Goal: Communication & Community: Answer question/provide support

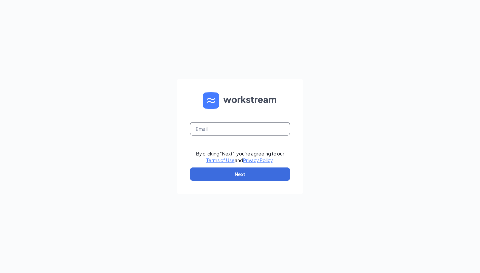
click at [249, 130] on input "text" at bounding box center [240, 128] width 100 height 13
type input "m.campbell@bridgeportace.net"
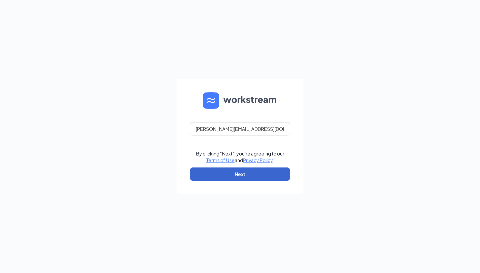
click at [247, 174] on button "Next" at bounding box center [240, 174] width 100 height 13
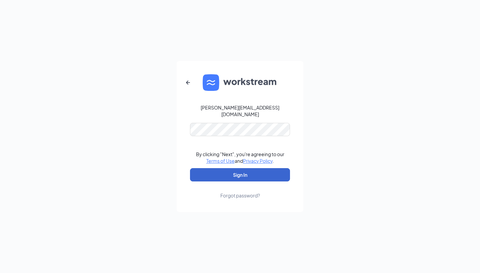
click at [240, 172] on button "Sign In" at bounding box center [240, 174] width 100 height 13
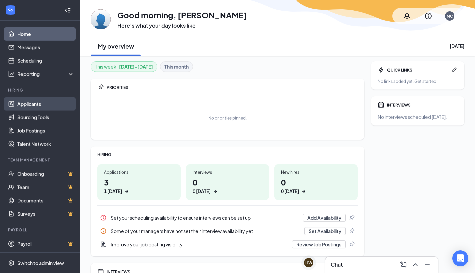
click at [48, 105] on link "Applicants" at bounding box center [45, 103] width 57 height 13
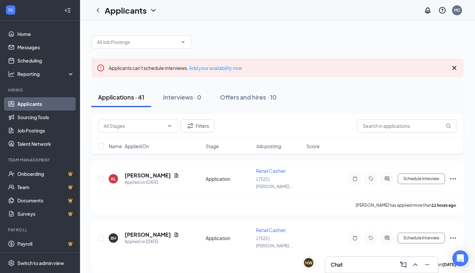
click at [342, 266] on h3 "Chat" at bounding box center [337, 264] width 12 height 7
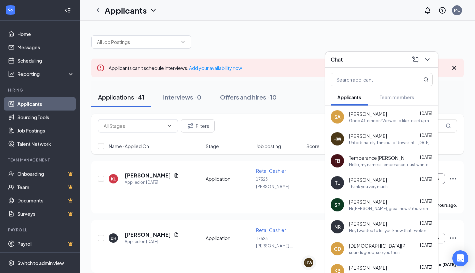
click at [375, 141] on div "Unfortunately, I am out of town until [DATE], but I would definitely be able to…" at bounding box center [391, 143] width 84 height 6
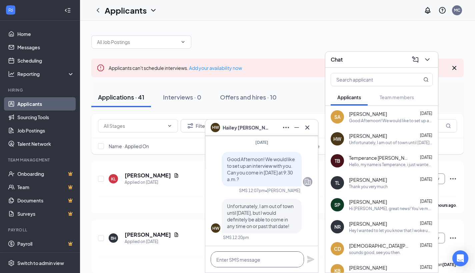
click at [262, 263] on textarea at bounding box center [257, 260] width 93 height 16
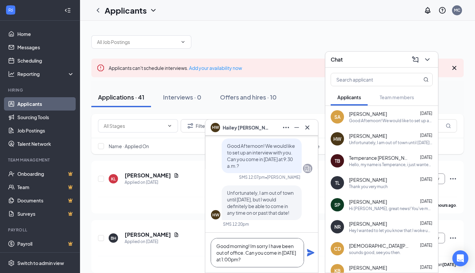
type textarea "Good morning! Im sorry I have been out of office. Can you come in [DATE] at 1:0…"
click at [310, 252] on icon "Plane" at bounding box center [310, 252] width 7 height 7
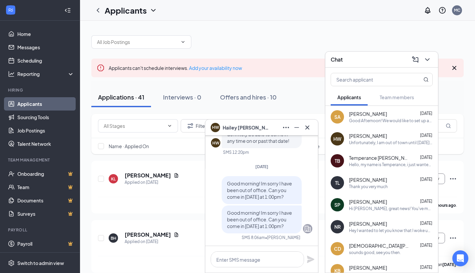
click at [263, 129] on div "[PERSON_NAME]" at bounding box center [262, 127] width 102 height 11
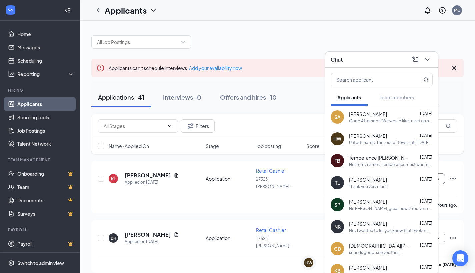
click at [365, 53] on div "Chat" at bounding box center [381, 60] width 113 height 16
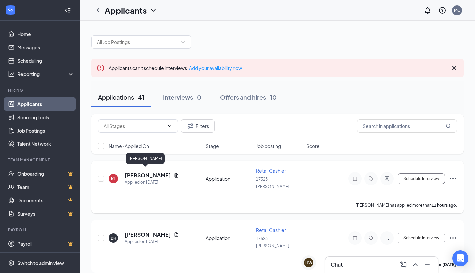
click at [135, 173] on h5 "[PERSON_NAME]" at bounding box center [148, 175] width 46 height 7
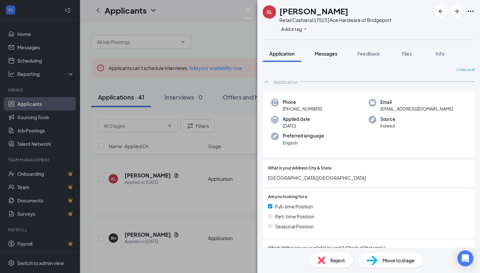
click at [323, 61] on button "Messages" at bounding box center [326, 53] width 36 height 17
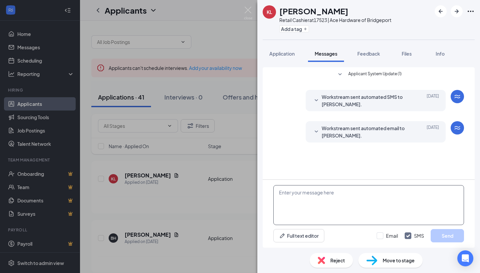
click at [300, 190] on textarea at bounding box center [368, 205] width 191 height 40
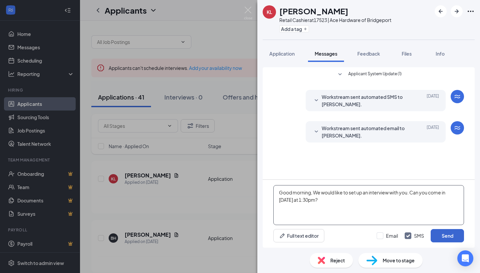
type textarea "Good morning, We would like to set up an interview with you. Can you come in [D…"
click at [446, 236] on button "Send" at bounding box center [447, 235] width 33 height 13
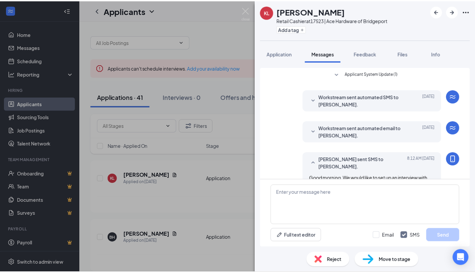
scroll to position [20, 0]
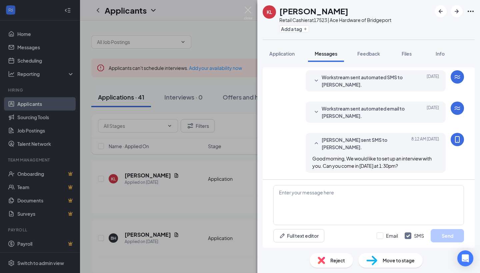
click at [240, 179] on div "KL [PERSON_NAME] Retail Cashier at 17523 | Ace Hardware of Bridgeport Add a tag…" at bounding box center [240, 136] width 480 height 273
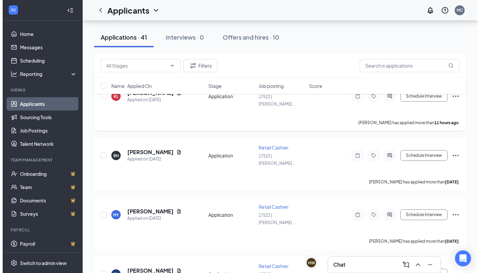
scroll to position [85, 0]
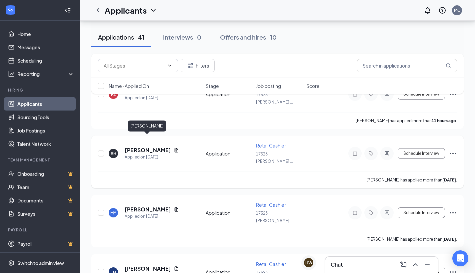
click at [151, 147] on h5 "[PERSON_NAME]" at bounding box center [148, 150] width 46 height 7
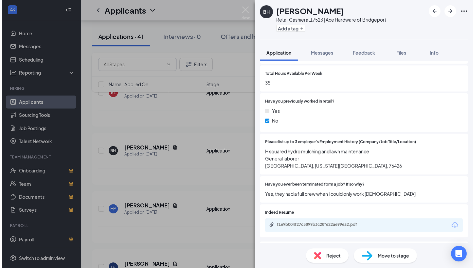
scroll to position [278, 0]
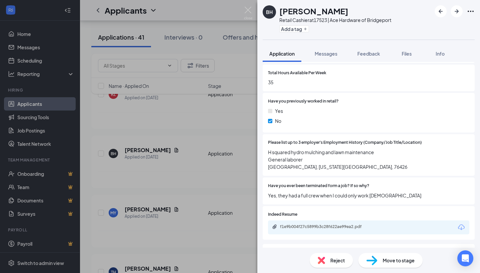
click at [190, 188] on div "[PERSON_NAME] Retail Cashier at 17523 | Ace Hardware of Bridgeport Add a tag Ap…" at bounding box center [240, 136] width 480 height 273
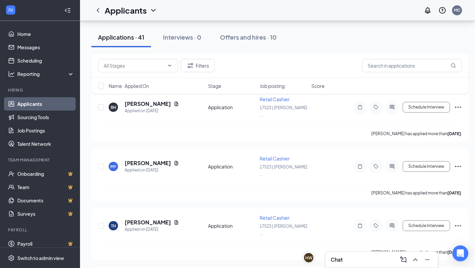
scroll to position [131, 0]
click at [140, 159] on h5 "[PERSON_NAME]" at bounding box center [148, 162] width 46 height 7
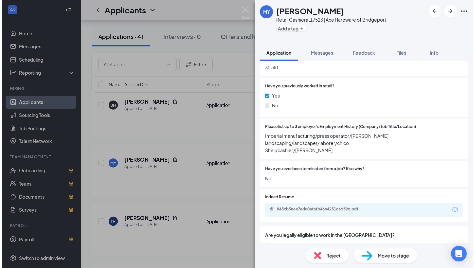
scroll to position [296, 0]
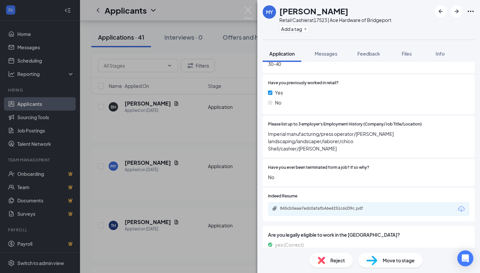
click at [201, 161] on div "MY [PERSON_NAME] Retail Cashier at 17523 | Ace Hardware of Bridgeport Add a tag…" at bounding box center [240, 136] width 480 height 273
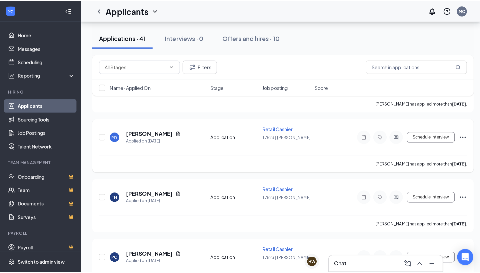
scroll to position [177, 0]
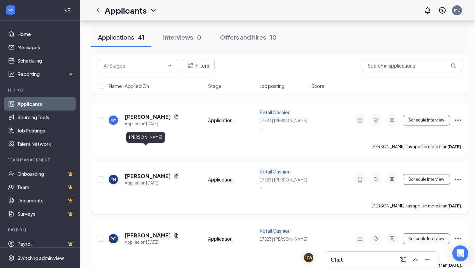
click at [148, 173] on h5 "[PERSON_NAME]" at bounding box center [148, 176] width 46 height 7
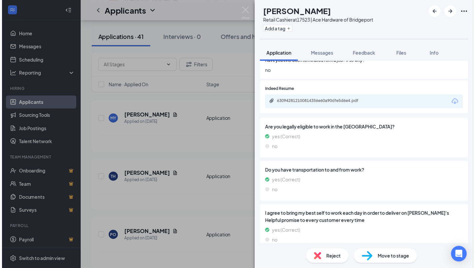
scroll to position [387, 0]
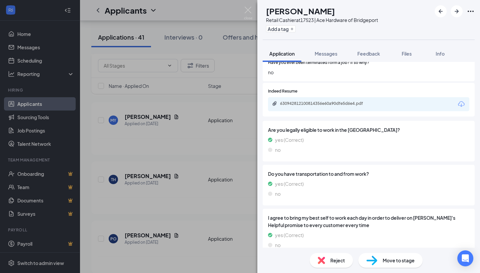
click at [328, 105] on div "630942812100814356e60a90dfe5d6e4.pdf" at bounding box center [368, 104] width 201 height 14
click at [302, 101] on div "630942812100814356e60a90dfe5d6e4.pdf" at bounding box center [326, 103] width 93 height 5
click at [250, 9] on img at bounding box center [248, 13] width 8 height 13
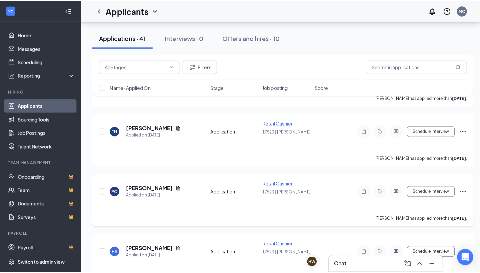
scroll to position [249, 0]
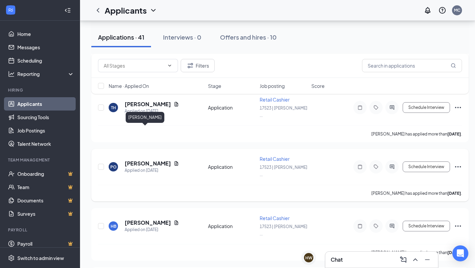
click at [143, 160] on h5 "[PERSON_NAME]" at bounding box center [148, 163] width 46 height 7
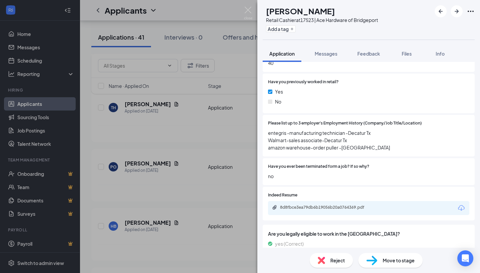
scroll to position [172, 0]
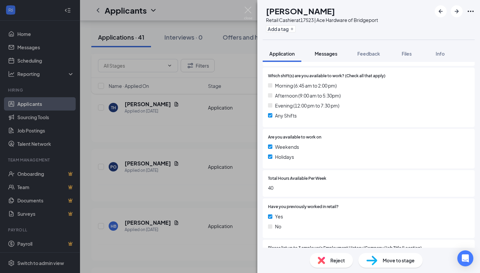
click at [332, 52] on span "Messages" at bounding box center [326, 54] width 23 height 6
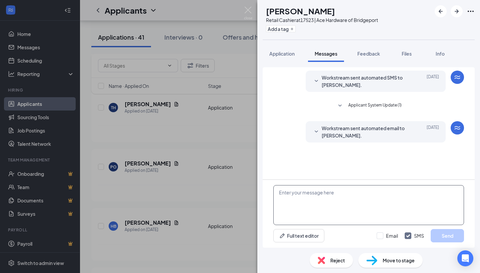
click at [312, 190] on textarea at bounding box center [368, 205] width 191 height 40
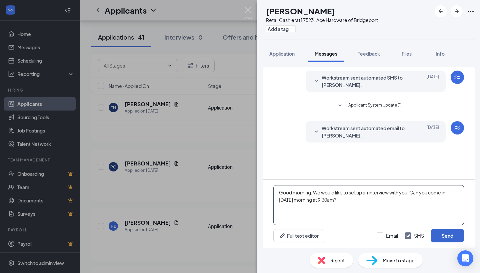
type textarea "Good morning. We would like to set up an interview with you. Can you come in [D…"
click at [439, 236] on button "Send" at bounding box center [447, 235] width 33 height 13
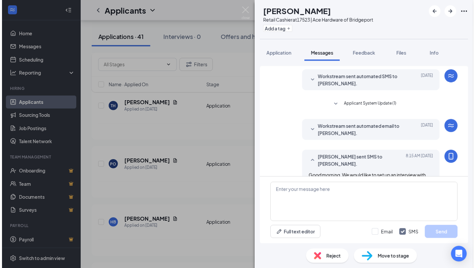
scroll to position [20, 0]
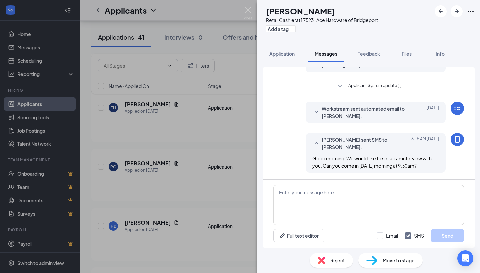
click at [221, 173] on div "PO [PERSON_NAME] Retail Cashier at 17523 | Ace Hardware of Bridgeport Add a tag…" at bounding box center [240, 136] width 480 height 273
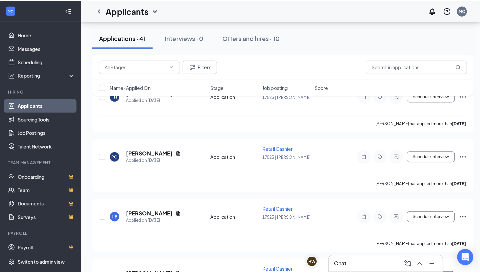
scroll to position [269, 0]
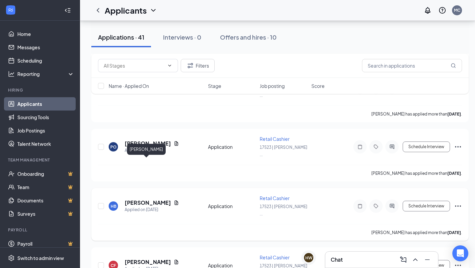
click at [145, 199] on h5 "[PERSON_NAME]" at bounding box center [148, 202] width 46 height 7
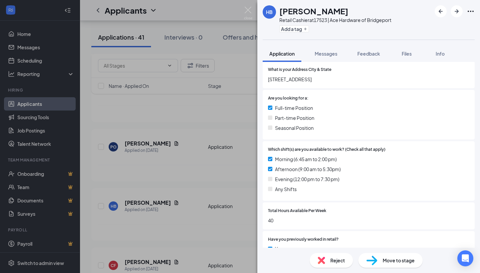
scroll to position [92, 0]
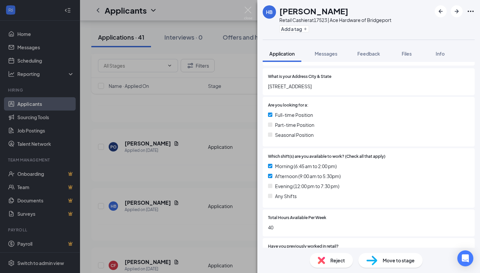
click at [244, 52] on div "HB [PERSON_NAME] Retail Cashier at 17523 | Ace Hardware of Bridgeport Add a tag…" at bounding box center [240, 136] width 480 height 273
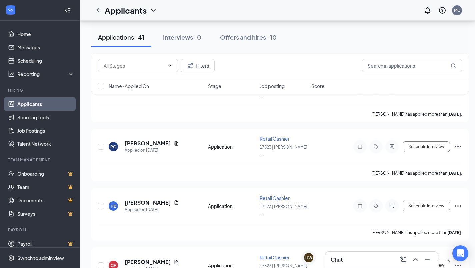
click at [341, 264] on div "Chat" at bounding box center [382, 260] width 102 height 11
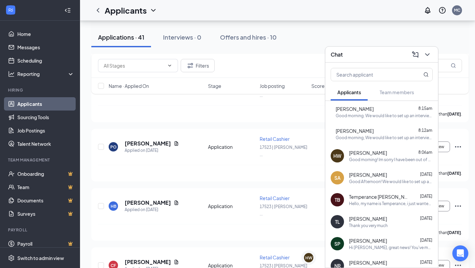
click at [364, 112] on span "[PERSON_NAME]" at bounding box center [355, 109] width 38 height 7
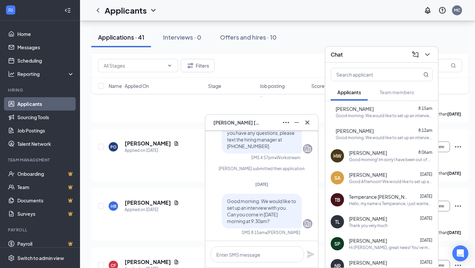
click at [269, 221] on p "Good morning. We would like to set up an interview with you. Can you come in [D…" at bounding box center [261, 211] width 69 height 27
drag, startPoint x: 269, startPoint y: 221, endPoint x: 222, endPoint y: 203, distance: 50.2
click at [227, 203] on p "Good morning. We would like to set up an interview with you. Can you come in [D…" at bounding box center [261, 211] width 69 height 27
copy span "Good morning. We would like to set up an interview with you. Can you come in [D…"
click at [262, 119] on div "PO [PERSON_NAME]" at bounding box center [262, 122] width 102 height 11
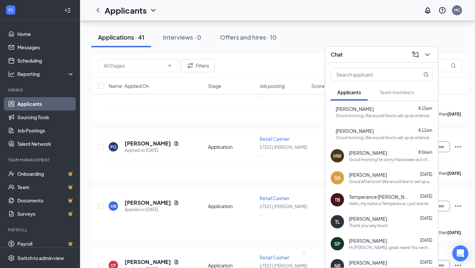
click at [365, 48] on div "Chat" at bounding box center [381, 55] width 113 height 16
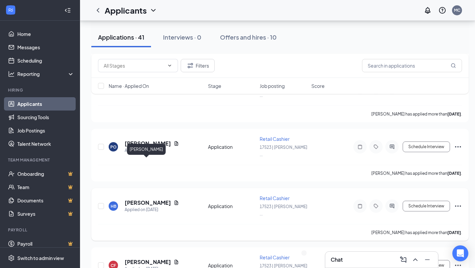
click at [146, 199] on h5 "[PERSON_NAME]" at bounding box center [148, 202] width 46 height 7
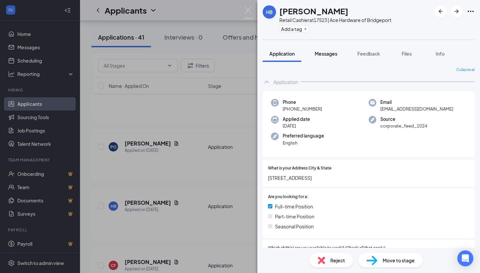
click at [325, 54] on span "Messages" at bounding box center [326, 54] width 23 height 6
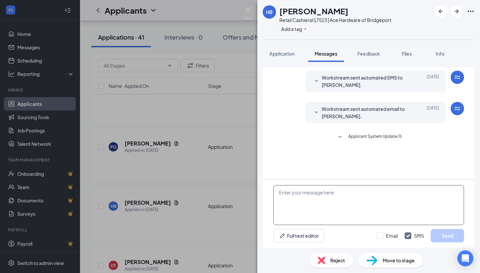
click at [296, 196] on textarea at bounding box center [368, 205] width 191 height 40
paste textarea "Good morning. We would like to set up an interview with you. Can you come in [D…"
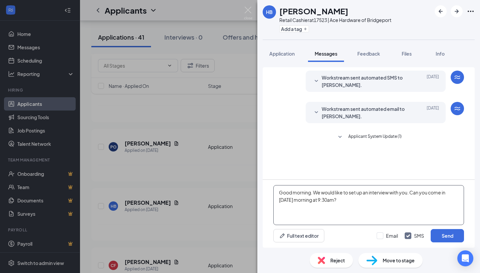
click at [327, 202] on textarea "Good morning. We would like to set up an interview with you. Can you come in [D…" at bounding box center [368, 205] width 191 height 40
type textarea "Good morning. We would like to set up an interview with you. Can you come in [D…"
click at [444, 235] on button "Send" at bounding box center [447, 235] width 33 height 13
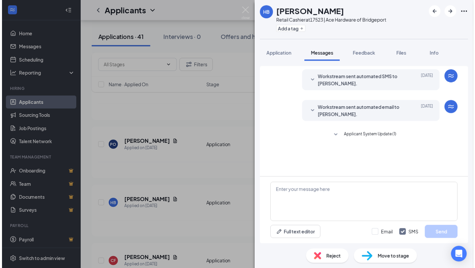
scroll to position [20, 0]
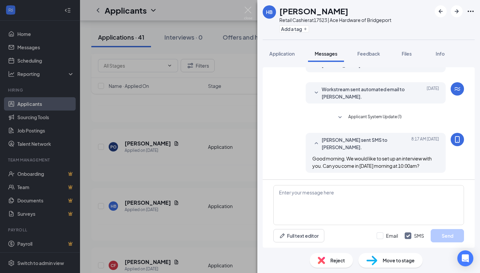
click at [238, 155] on div "HB [PERSON_NAME] Retail Cashier at 17523 | Ace Hardware of Bridgeport Add a tag…" at bounding box center [240, 136] width 480 height 273
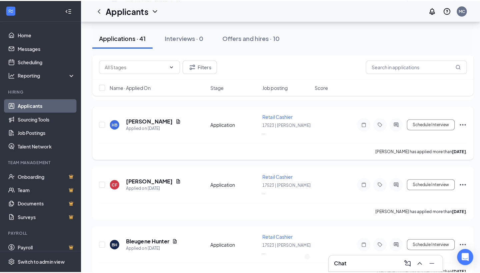
scroll to position [356, 0]
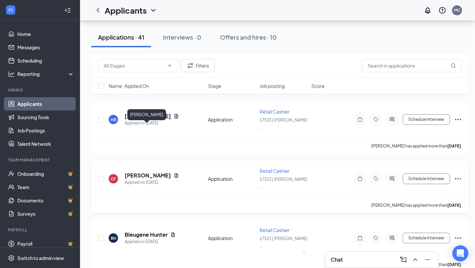
click at [152, 172] on h5 "[PERSON_NAME]" at bounding box center [148, 175] width 46 height 7
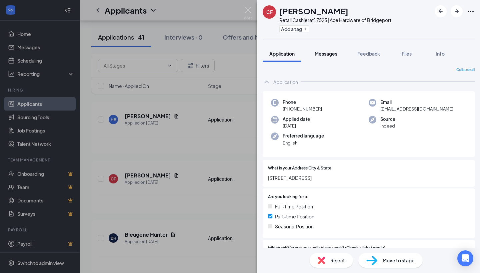
click at [328, 51] on span "Messages" at bounding box center [326, 54] width 23 height 6
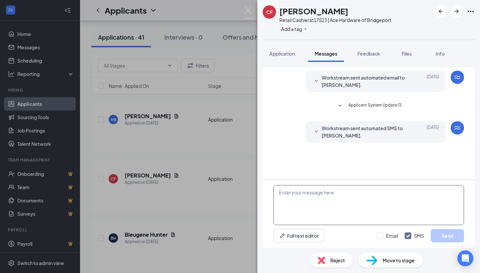
click at [310, 201] on textarea at bounding box center [368, 205] width 191 height 40
paste textarea "Good morning. We would like to set up an interview with you. Can you come in [D…"
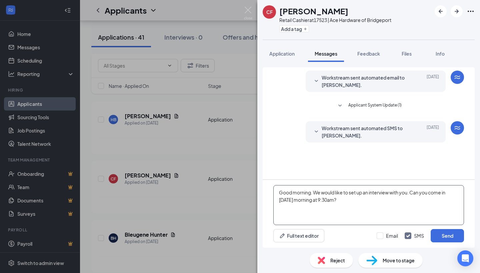
click at [327, 201] on textarea "Good morning. We would like to set up an interview with you. Can you come in [D…" at bounding box center [368, 205] width 191 height 40
type textarea "Good morning. We would like to set up an interview with you. Can you come in [D…"
click at [441, 238] on button "Send" at bounding box center [447, 235] width 33 height 13
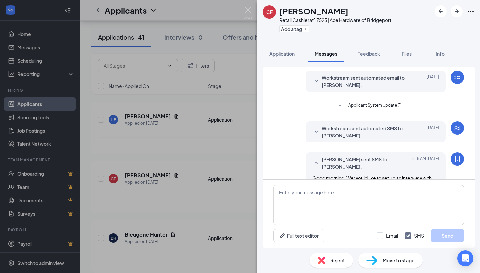
scroll to position [20, 0]
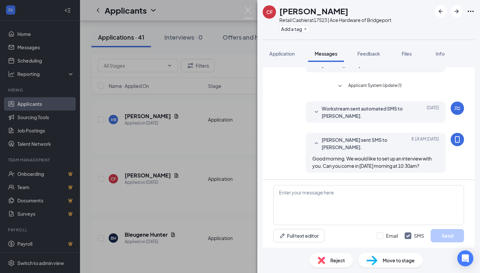
click at [224, 184] on div "CF [PERSON_NAME] Retail Cashier at 17523 | Ace Hardware of Bridgeport Add a tag…" at bounding box center [240, 136] width 480 height 273
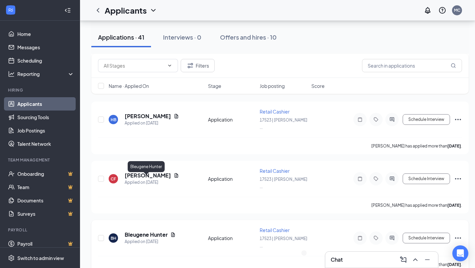
click at [156, 231] on h5 "Bleugene Hunter" at bounding box center [146, 234] width 43 height 7
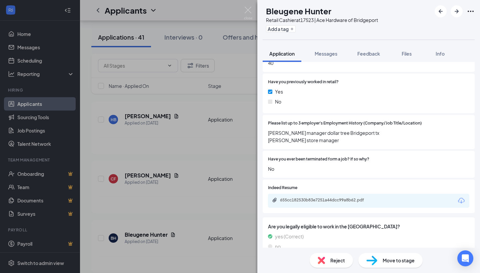
scroll to position [317, 0]
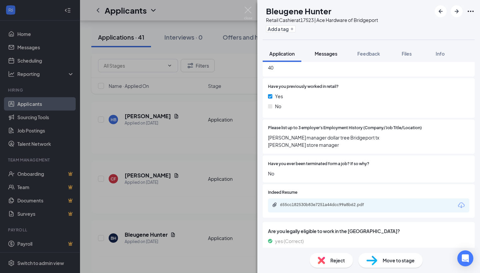
click at [323, 48] on button "Messages" at bounding box center [326, 53] width 36 height 17
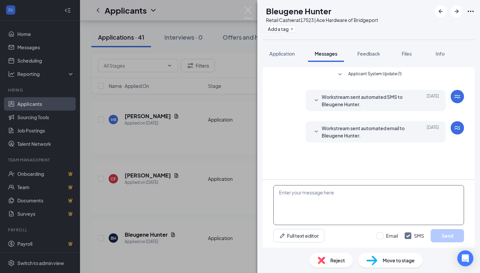
click at [325, 207] on textarea at bounding box center [368, 205] width 191 height 40
click at [327, 207] on textarea at bounding box center [368, 205] width 191 height 40
paste textarea "Good morning. We would like to set up an interview with you. Can you come in [D…"
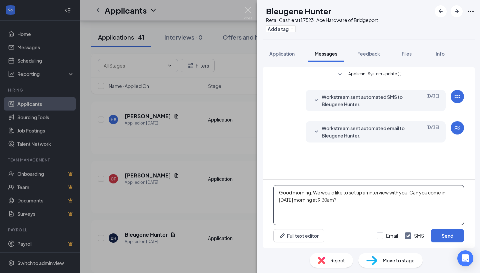
click at [321, 199] on textarea "Good morning. We would like to set up an interview with you. Can you come in [D…" at bounding box center [368, 205] width 191 height 40
type textarea "Good morning. We would like to set up an interview with you. Can you come in [D…"
click at [444, 239] on button "Send" at bounding box center [447, 235] width 33 height 13
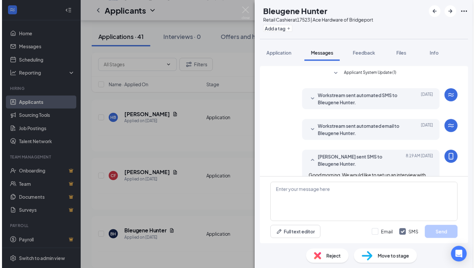
scroll to position [20, 0]
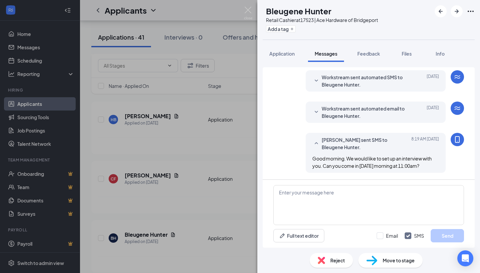
click at [200, 171] on div "BH Bleugene Hunter Retail Cashier at 17523 | Ace Hardware of Bridgeport Add a t…" at bounding box center [240, 136] width 480 height 273
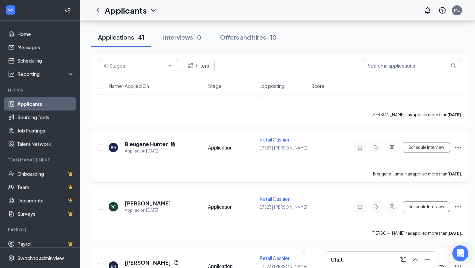
scroll to position [452, 1]
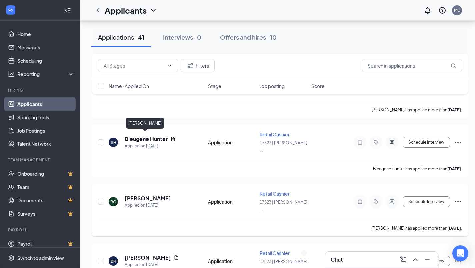
click at [133, 195] on h5 "[PERSON_NAME]" at bounding box center [148, 198] width 46 height 7
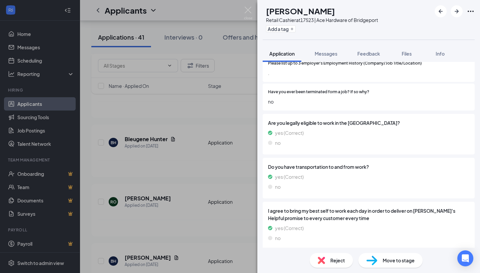
scroll to position [389, 0]
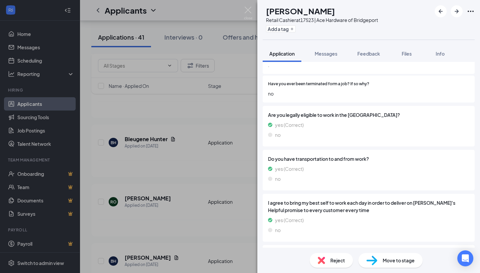
click at [155, 187] on div "RO [PERSON_NAME] Retail Cashier at 17523 | Ace Hardware of Bridgeport Add a tag…" at bounding box center [240, 136] width 480 height 273
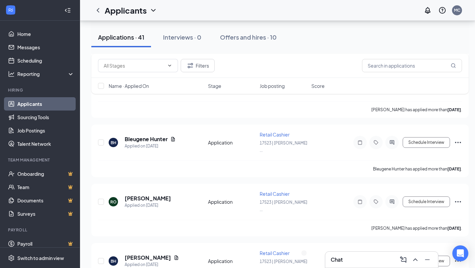
click at [155, 254] on h5 "[PERSON_NAME]" at bounding box center [148, 257] width 46 height 7
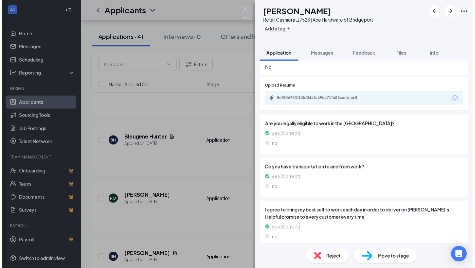
scroll to position [478, 0]
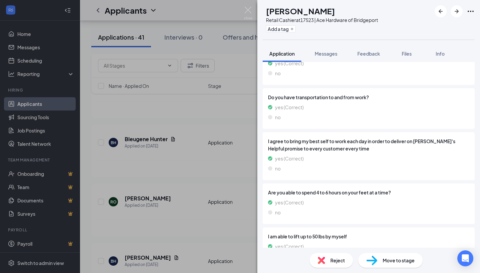
click at [178, 205] on div "[PERSON_NAME] Retail Cashier at 17523 | Ace Hardware of Bridgeport Add a tag Ap…" at bounding box center [240, 136] width 480 height 273
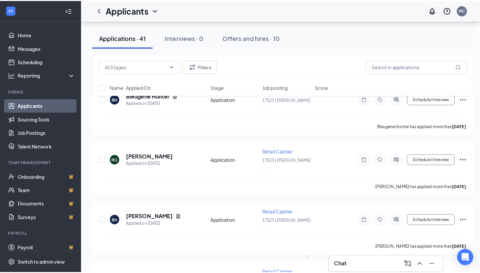
scroll to position [505, 0]
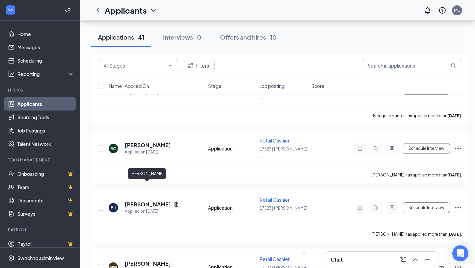
click at [158, 260] on h5 "[PERSON_NAME]" at bounding box center [148, 263] width 46 height 7
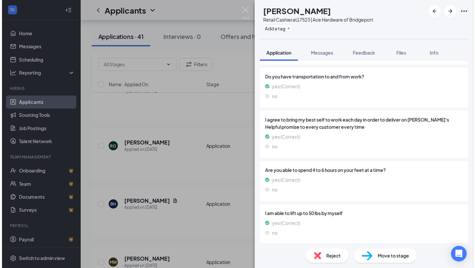
scroll to position [419, 0]
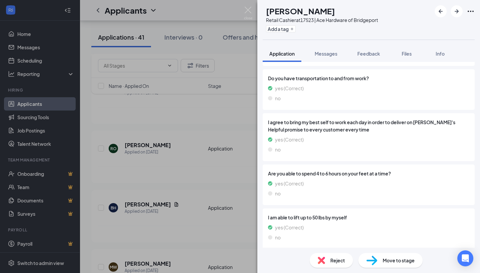
click at [192, 218] on div "MW [PERSON_NAME] Retail Cashier at 17523 | Ace Hardware of Bridgeport Add a tag…" at bounding box center [240, 136] width 480 height 273
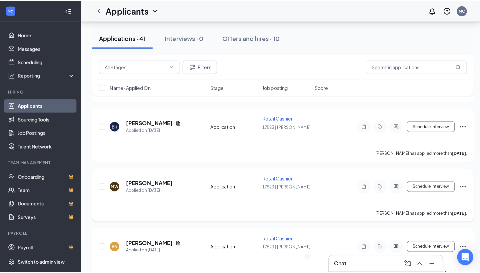
scroll to position [594, 0]
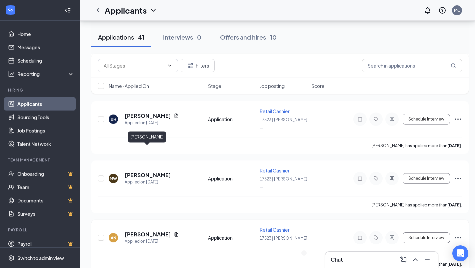
click at [155, 231] on h5 "[PERSON_NAME]" at bounding box center [148, 234] width 46 height 7
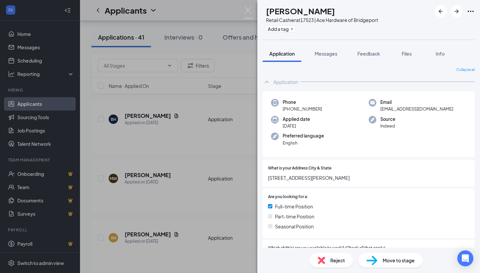
click at [210, 174] on div "AN [PERSON_NAME] Retail Cashier at 17523 | Ace Hardware of Bridgeport Add a tag…" at bounding box center [240, 136] width 480 height 273
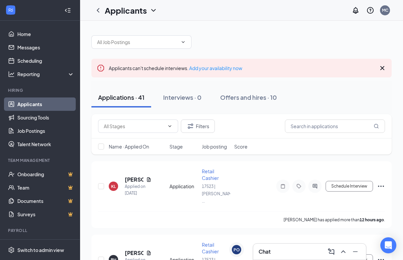
click at [277, 249] on div "Chat" at bounding box center [309, 251] width 102 height 11
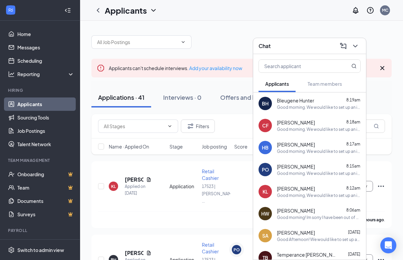
click at [307, 44] on div "Chat" at bounding box center [309, 46] width 102 height 10
